Goal: Find specific page/section

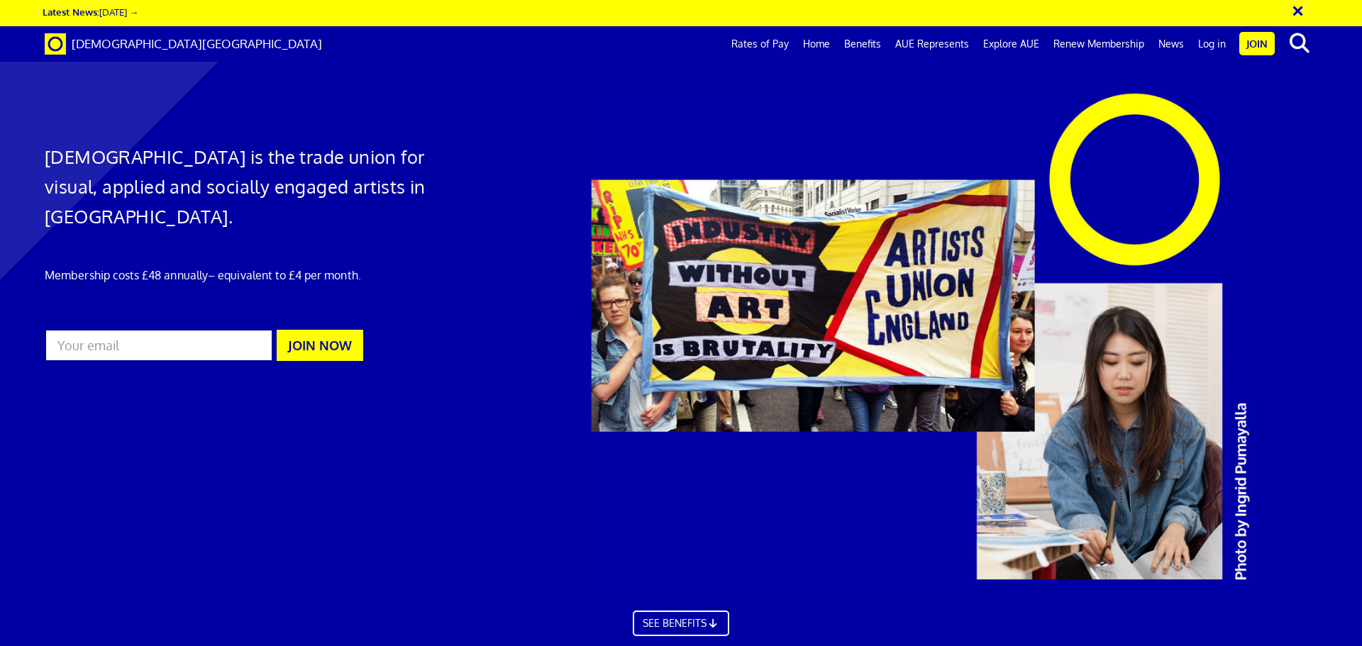
scroll to position [0, 22]
click at [1219, 43] on link "Log in" at bounding box center [1212, 43] width 42 height 35
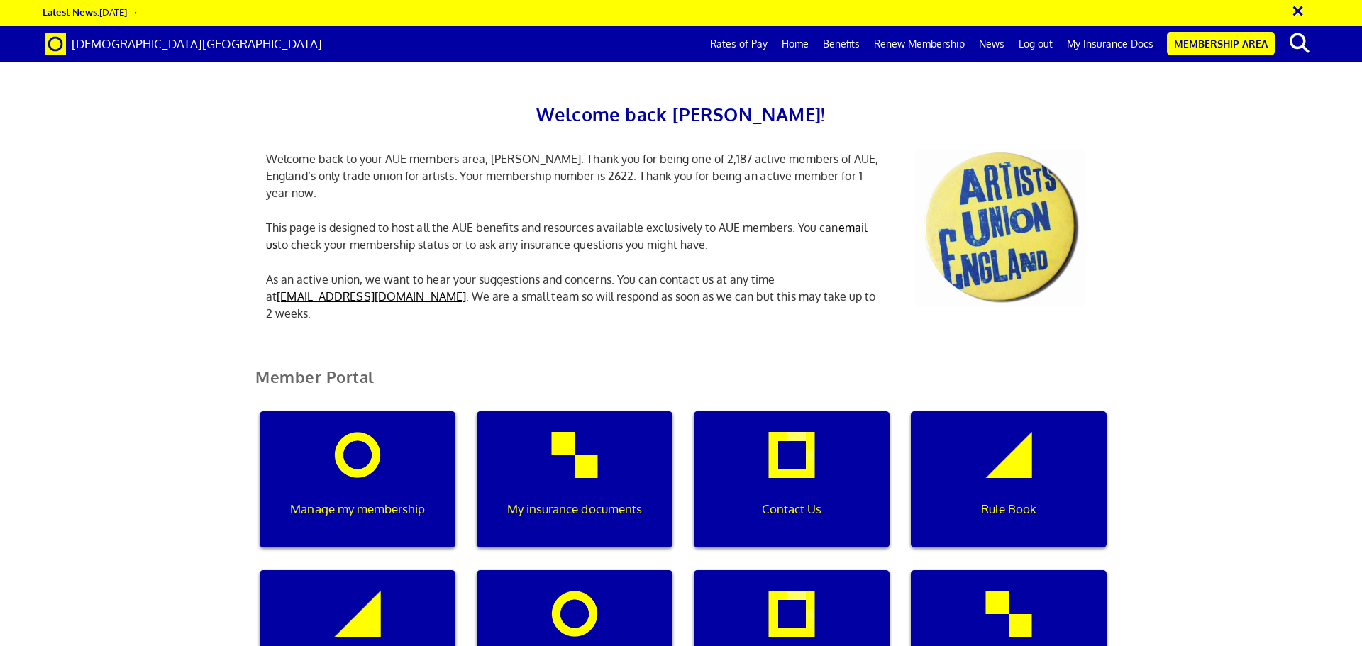
scroll to position [71, 0]
click at [562, 411] on div "My insurance documents" at bounding box center [575, 479] width 196 height 136
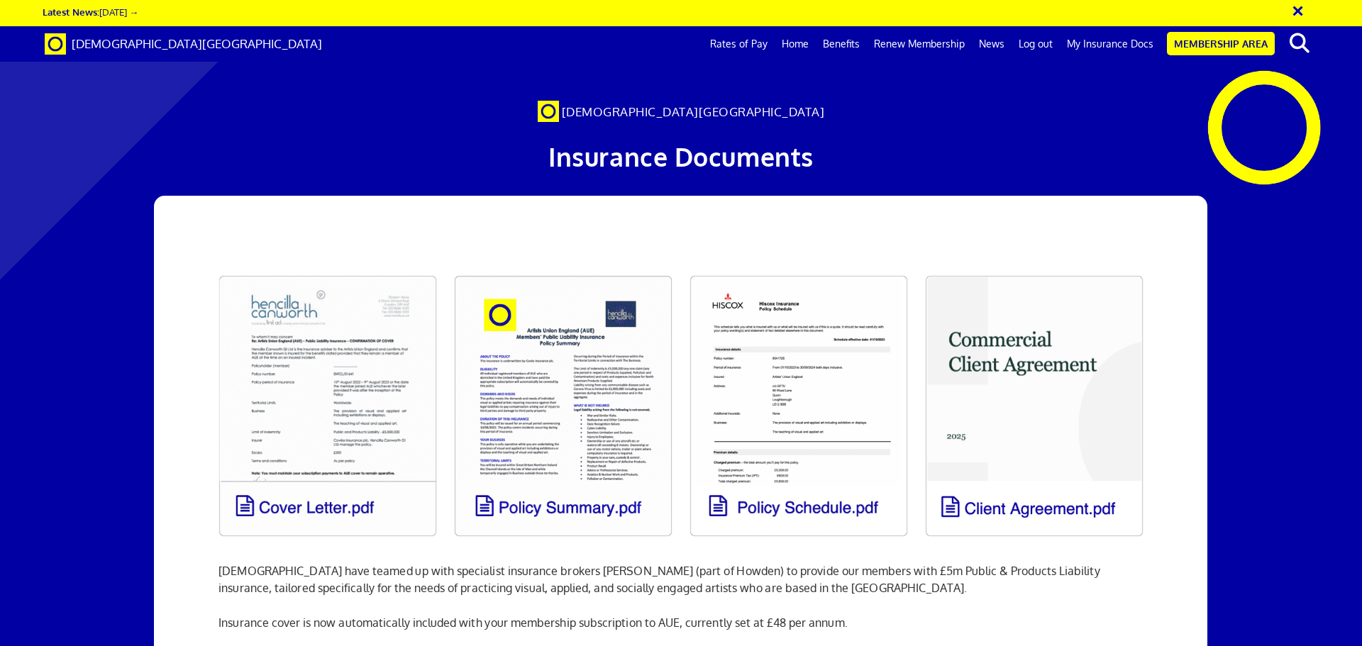
scroll to position [213, 0]
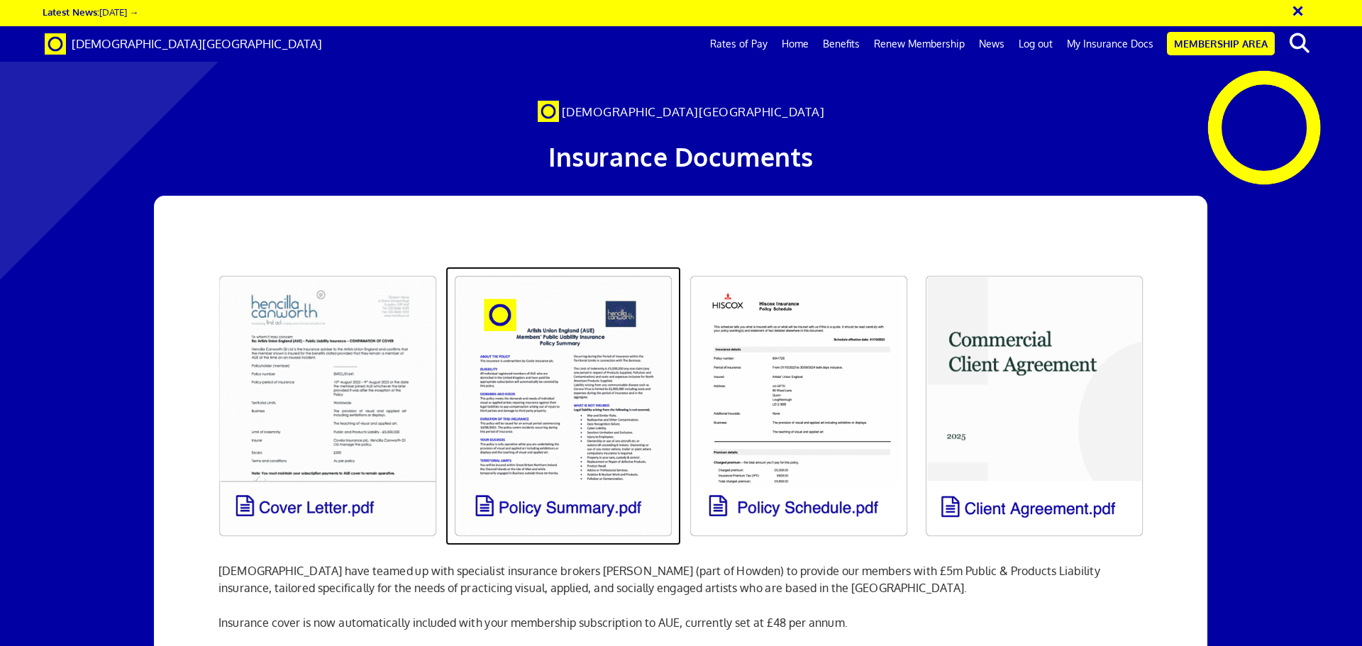
click at [565, 267] on link at bounding box center [562, 406] width 235 height 279
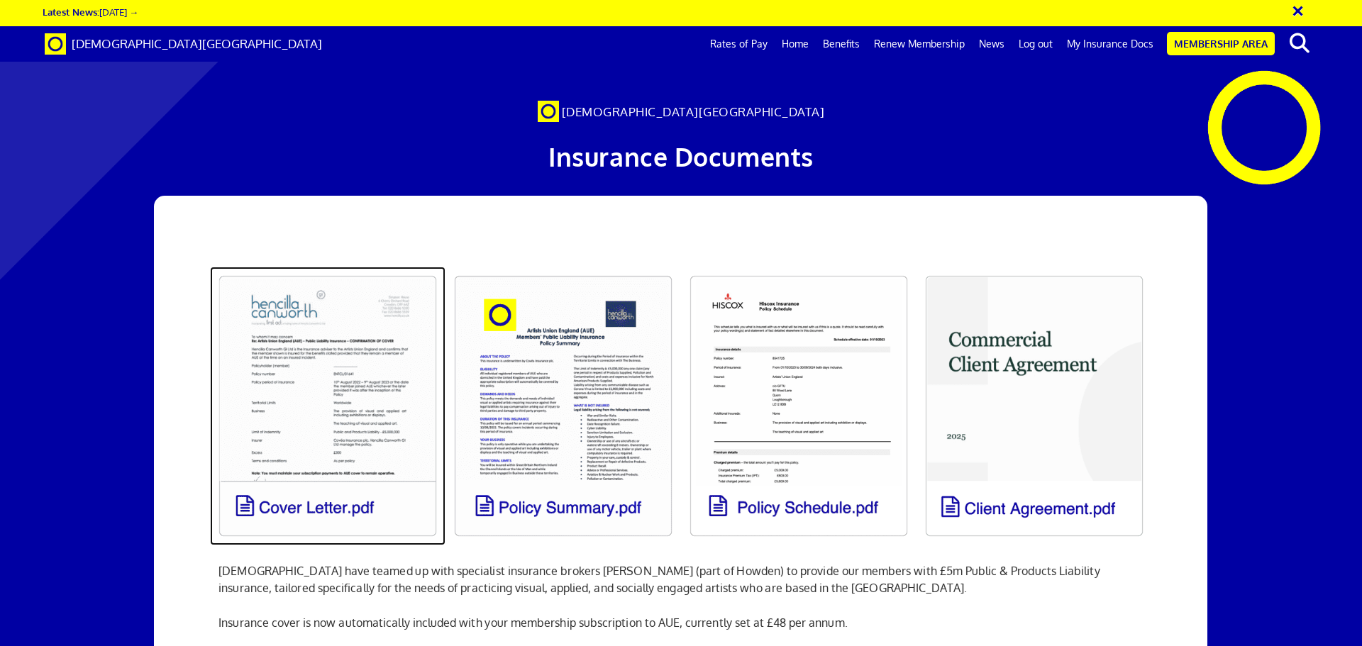
click at [388, 267] on link at bounding box center [327, 406] width 235 height 279
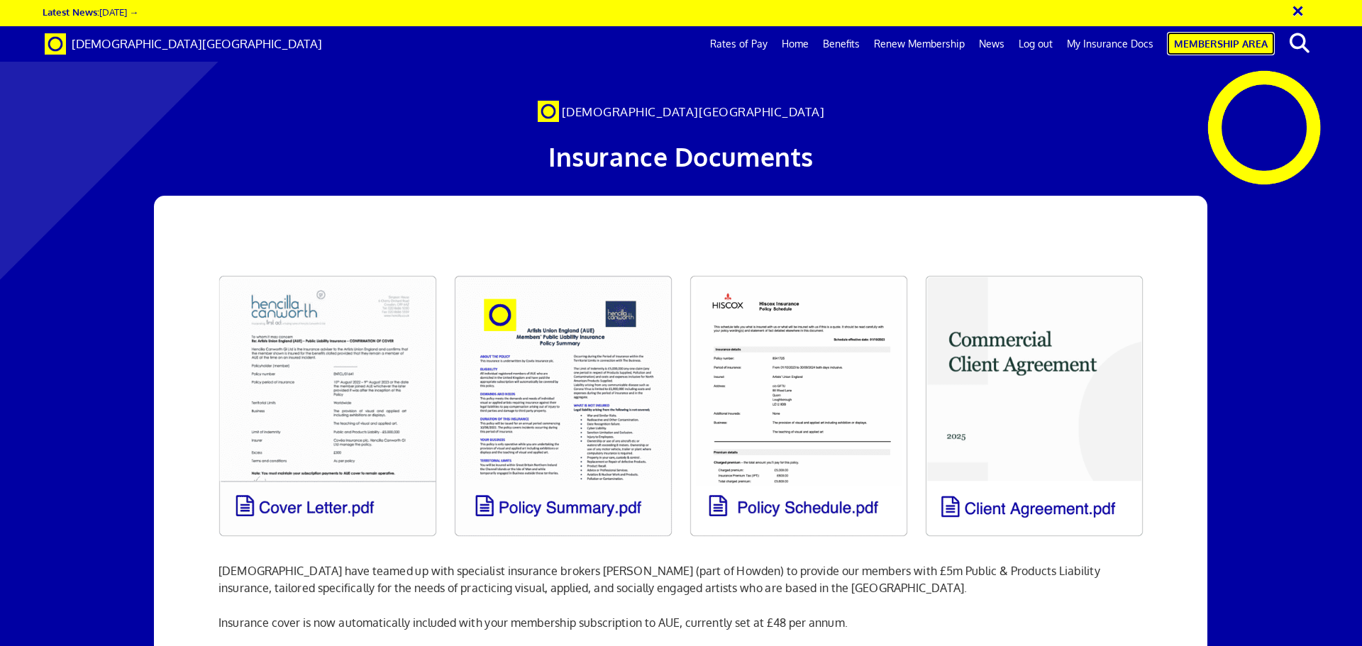
click at [1211, 43] on link "Membership Area" at bounding box center [1221, 43] width 108 height 23
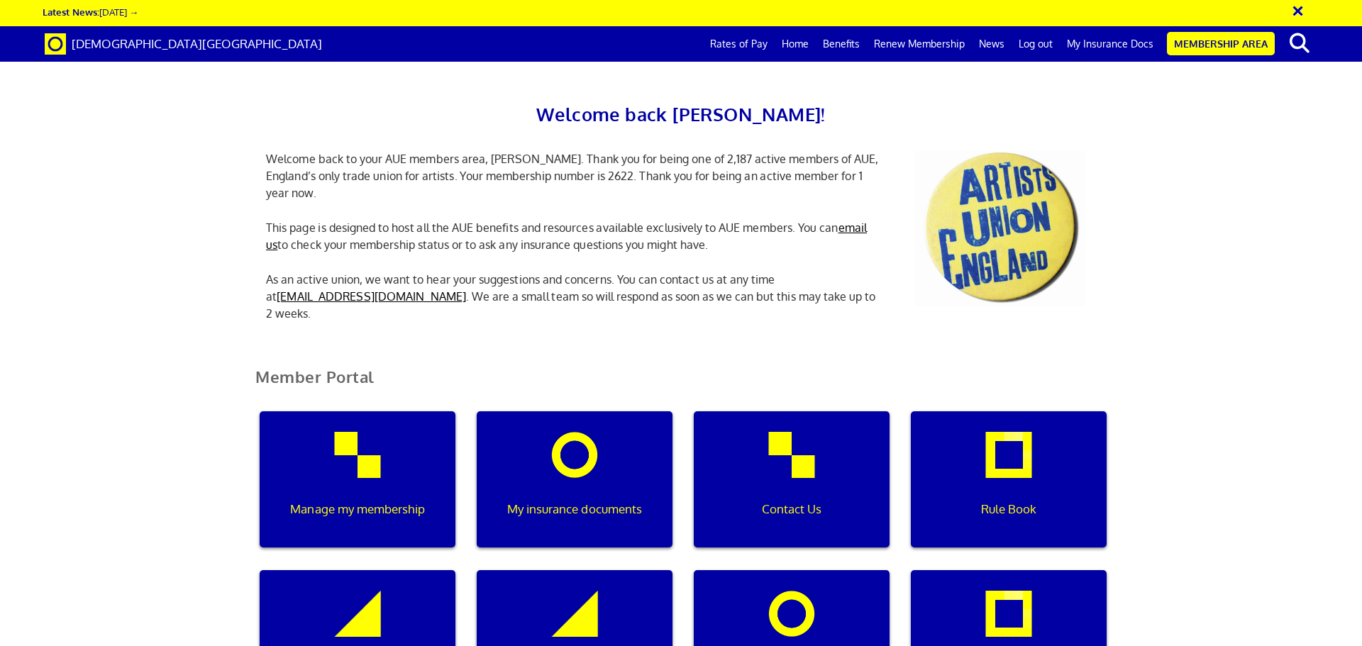
scroll to position [0, 4]
